Goal: Navigation & Orientation: Go to known website

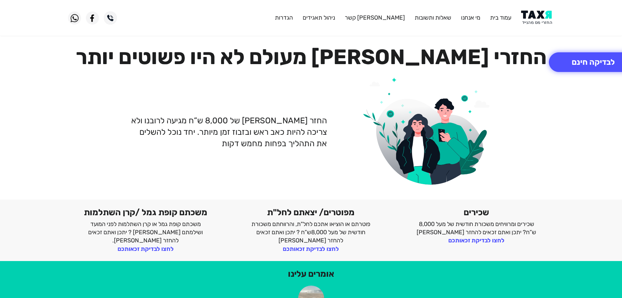
click at [531, 19] on img at bounding box center [537, 17] width 33 height 15
click at [542, 16] on img at bounding box center [537, 17] width 33 height 15
